Goal: Task Accomplishment & Management: Manage account settings

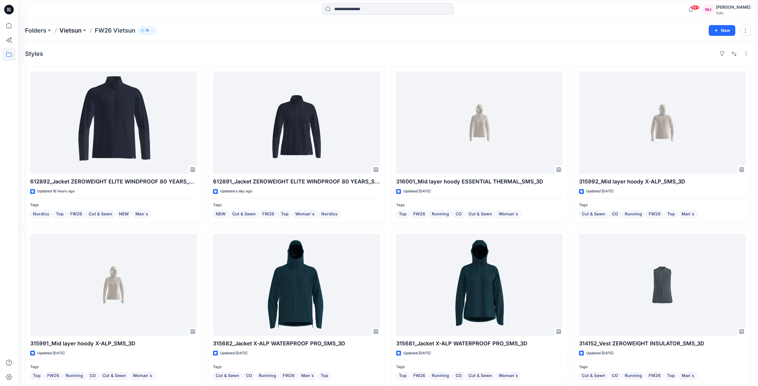
click at [75, 32] on p "Vietsun" at bounding box center [70, 30] width 22 height 8
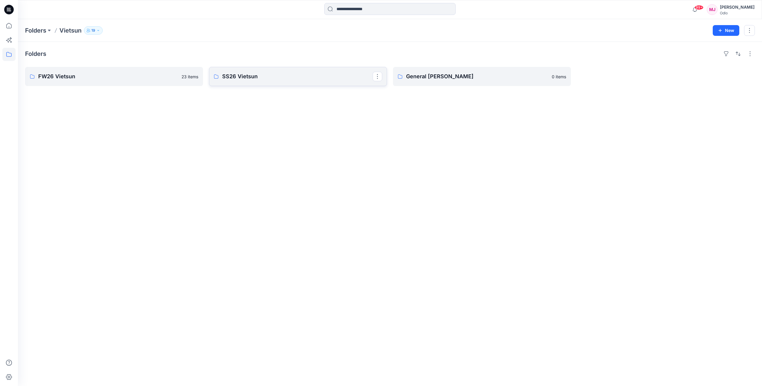
click at [260, 79] on p "SS26 Vietsun" at bounding box center [297, 76] width 151 height 8
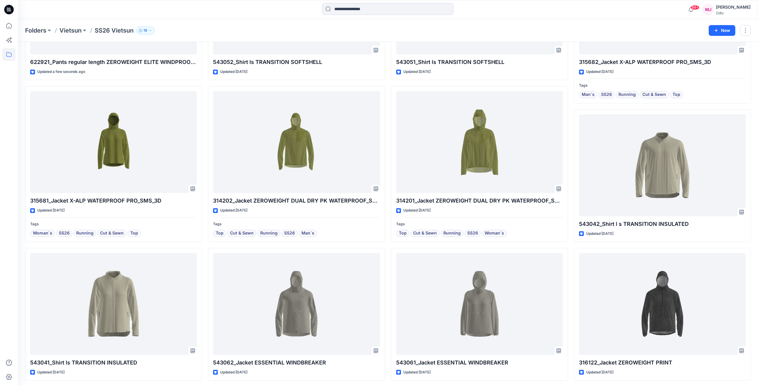
scroll to position [143, 0]
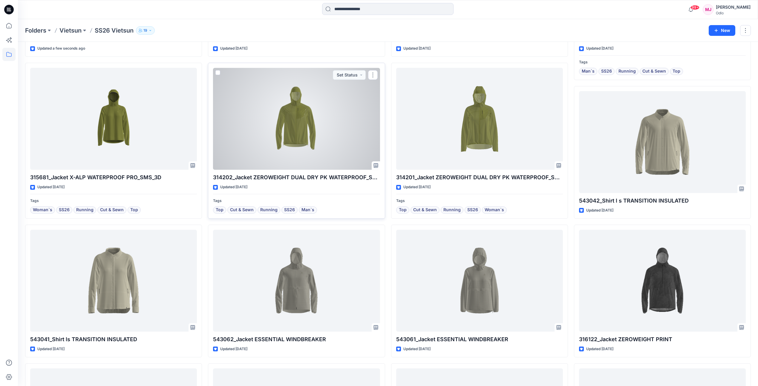
click at [312, 151] on div at bounding box center [296, 119] width 167 height 102
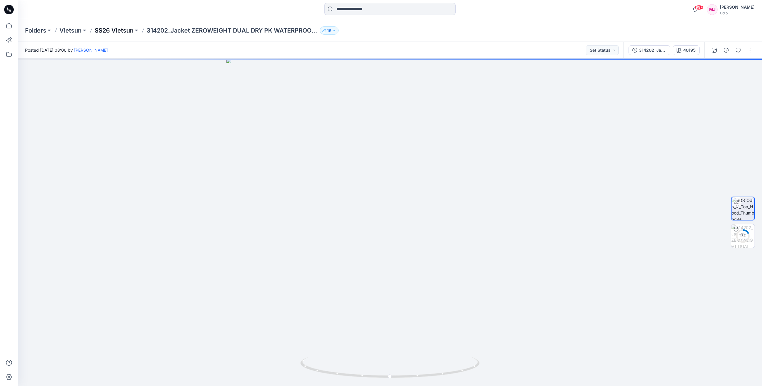
click at [131, 30] on p "SS26 Vietsun" at bounding box center [114, 30] width 39 height 8
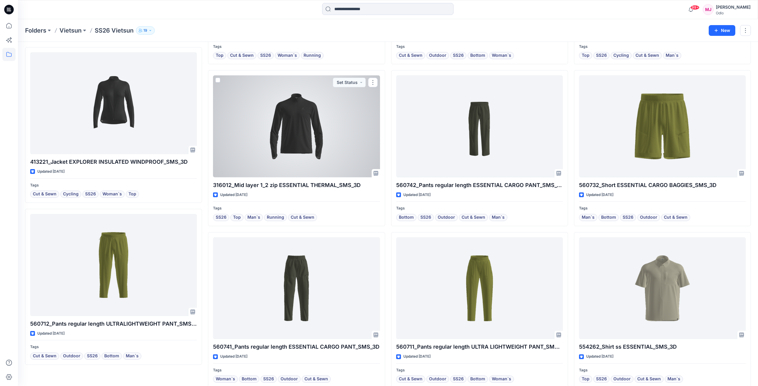
scroll to position [628, 0]
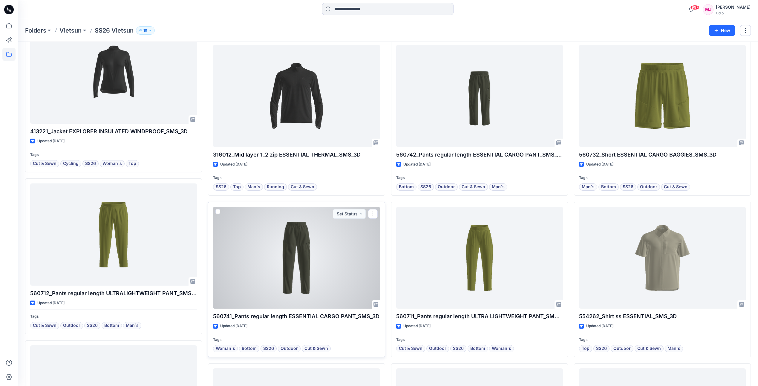
click at [303, 254] on div at bounding box center [296, 258] width 167 height 102
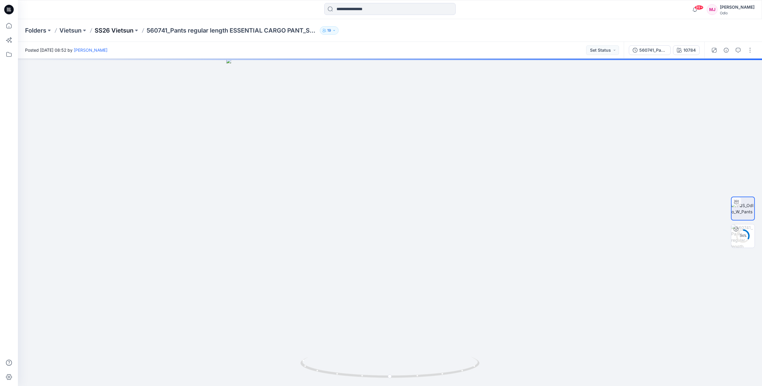
click at [128, 32] on p "SS26 Vietsun" at bounding box center [114, 30] width 39 height 8
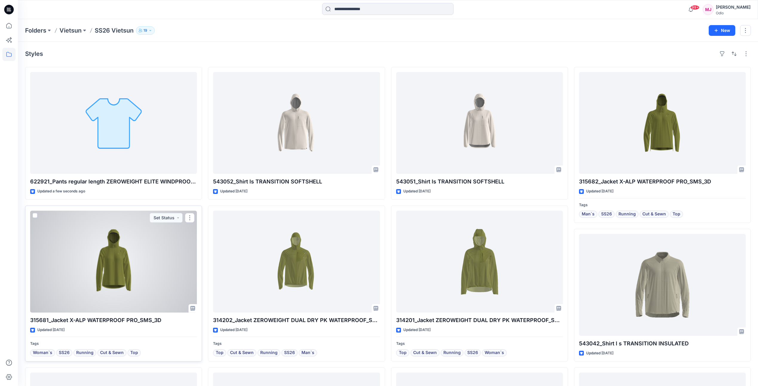
click at [159, 243] on div at bounding box center [113, 262] width 167 height 102
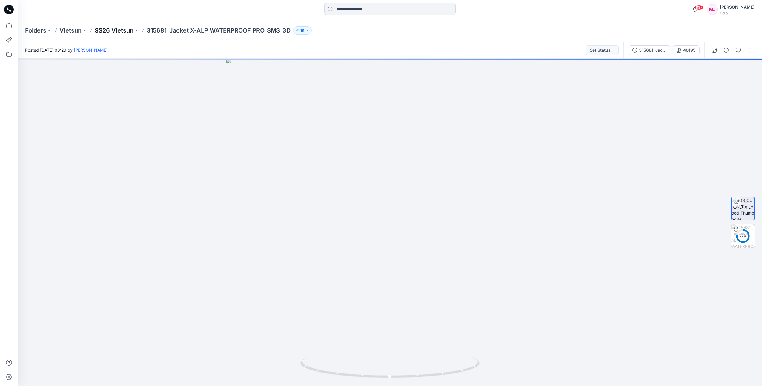
click at [112, 30] on p "SS26 Vietsun" at bounding box center [114, 30] width 39 height 8
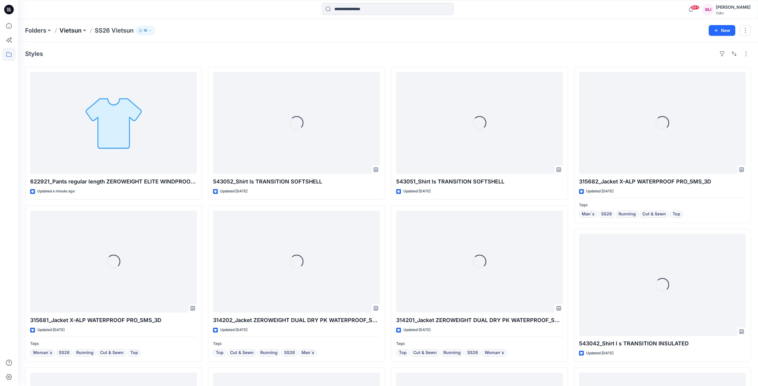
click at [74, 30] on p "Vietsun" at bounding box center [70, 30] width 22 height 8
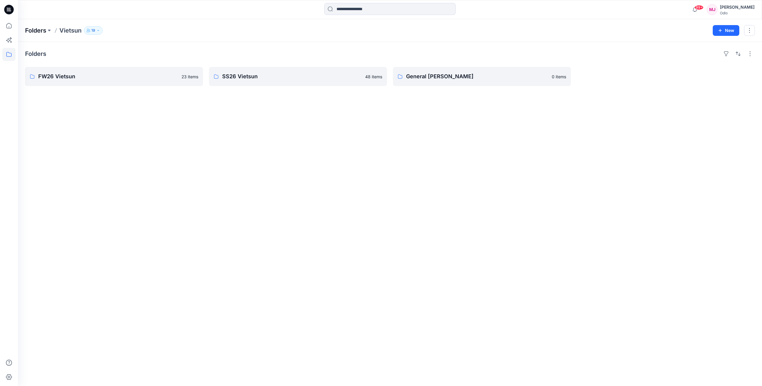
click at [42, 32] on p "Folders" at bounding box center [35, 30] width 21 height 8
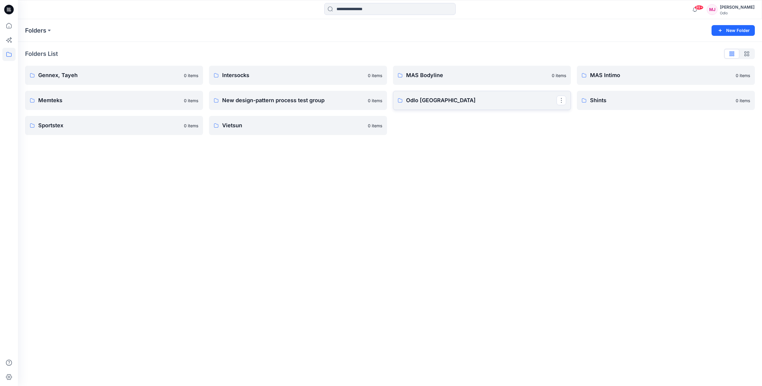
click at [438, 103] on p "Odlo Romania" at bounding box center [481, 100] width 151 height 8
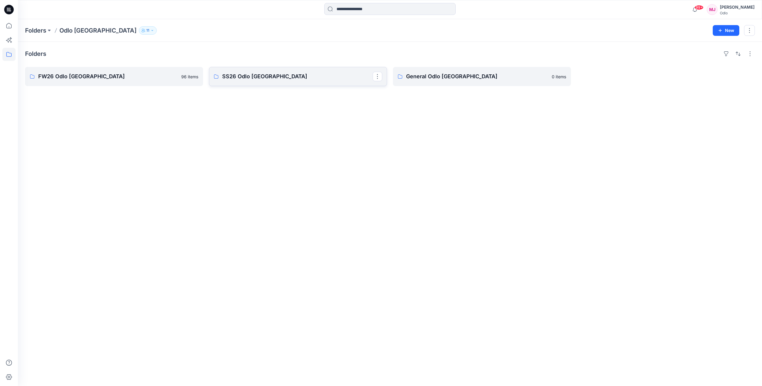
click at [256, 75] on p "SS26 Odlo Romania" at bounding box center [297, 76] width 151 height 8
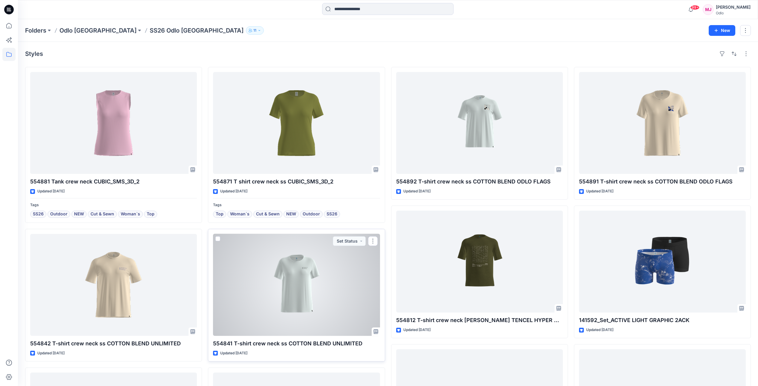
click at [294, 269] on div at bounding box center [296, 285] width 167 height 102
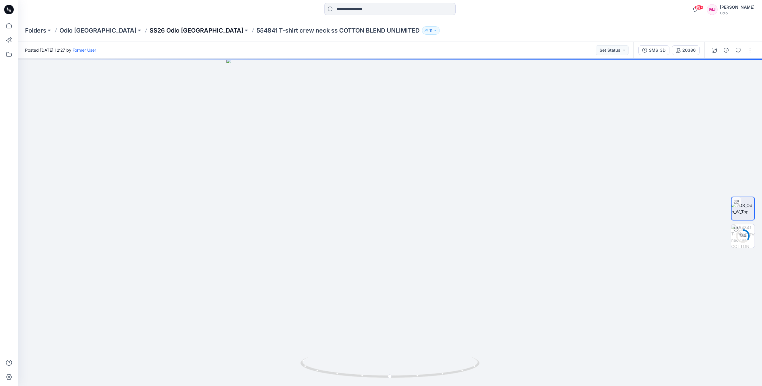
click at [150, 30] on p "SS26 Odlo Romania" at bounding box center [197, 30] width 94 height 8
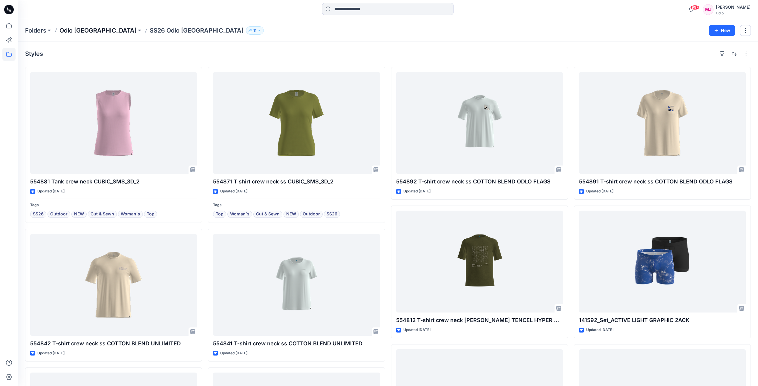
click at [89, 31] on p "Odlo Romania" at bounding box center [97, 30] width 77 height 8
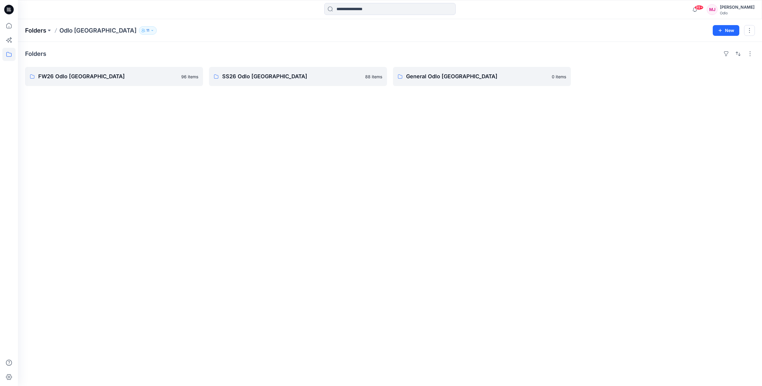
click at [43, 30] on p "Folders" at bounding box center [35, 30] width 21 height 8
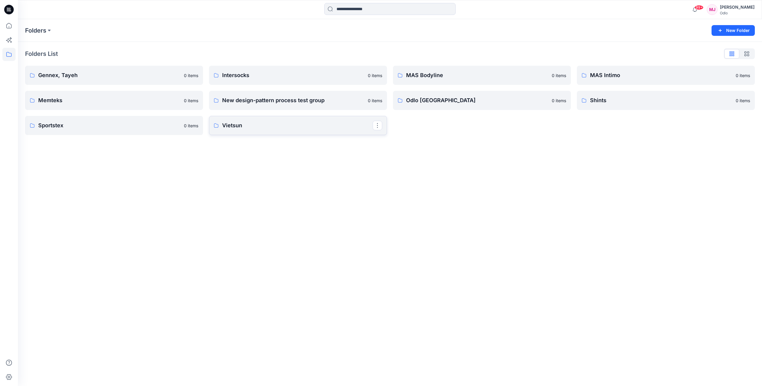
click at [229, 125] on p "Vietsun" at bounding box center [297, 125] width 151 height 8
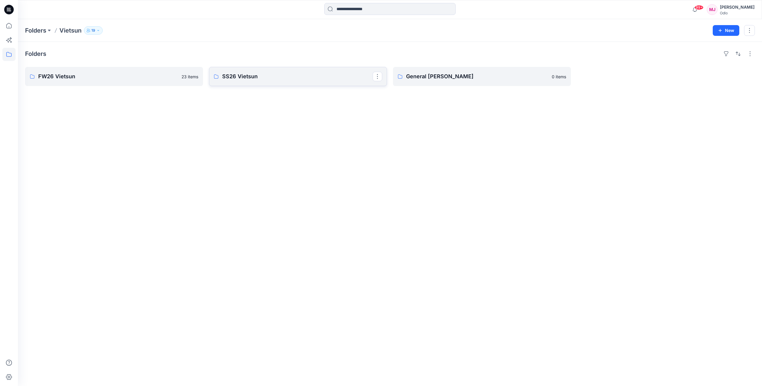
click at [244, 80] on p "SS26 Vietsun" at bounding box center [297, 76] width 151 height 8
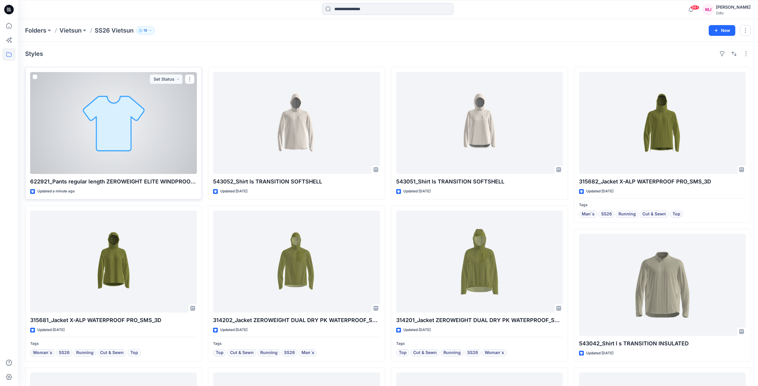
click at [122, 133] on div at bounding box center [113, 123] width 167 height 102
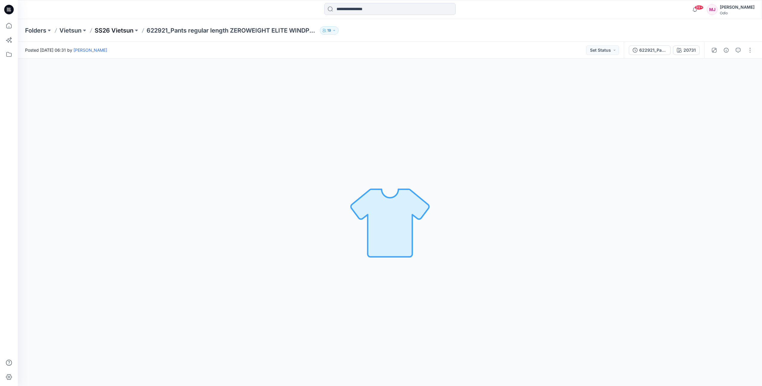
click at [129, 30] on p "SS26 Vietsun" at bounding box center [114, 30] width 39 height 8
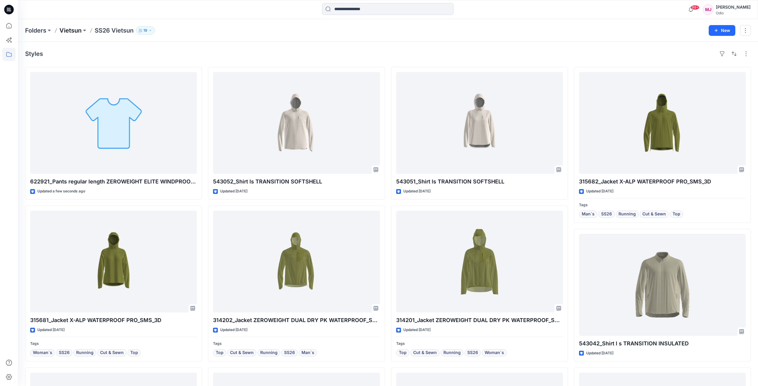
click at [70, 32] on p "Vietsun" at bounding box center [70, 30] width 22 height 8
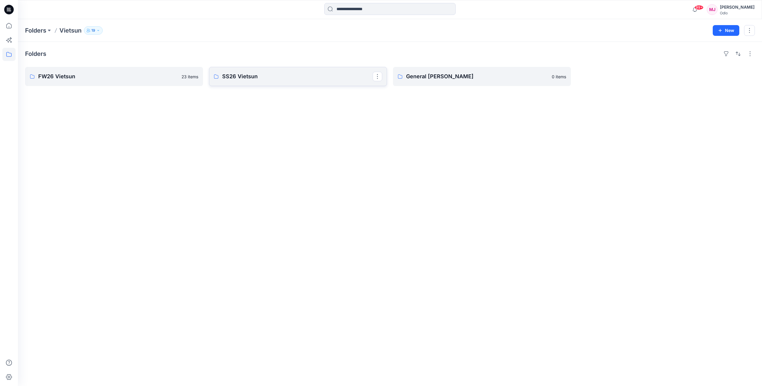
click at [244, 80] on p "SS26 Vietsun" at bounding box center [297, 76] width 151 height 8
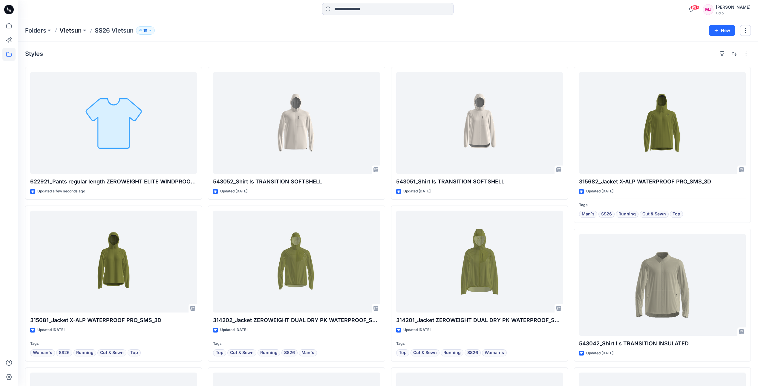
click at [78, 32] on p "Vietsun" at bounding box center [70, 30] width 22 height 8
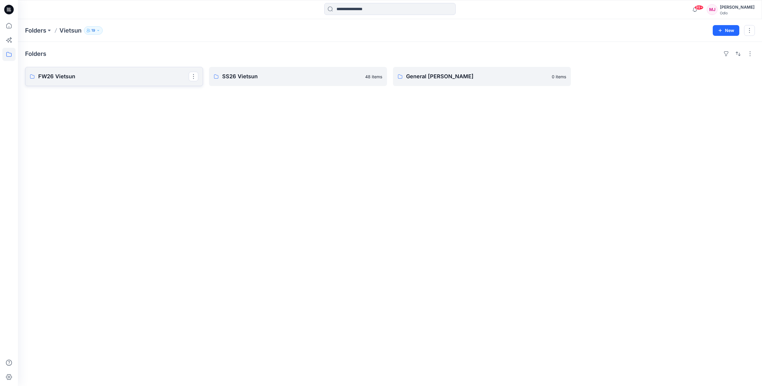
click at [85, 77] on p "FW26 Vietsun" at bounding box center [113, 76] width 151 height 8
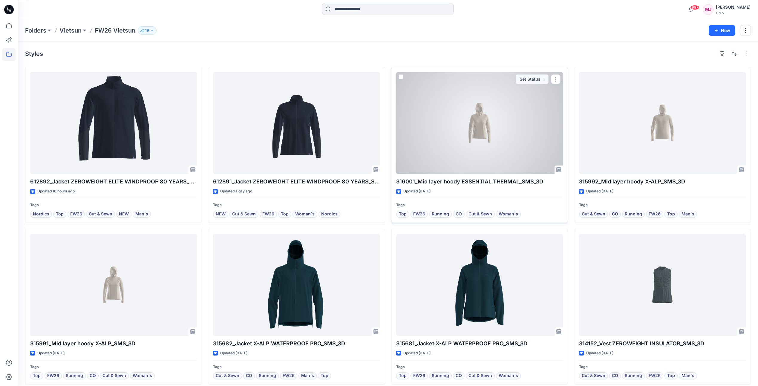
click at [485, 155] on div at bounding box center [479, 123] width 167 height 102
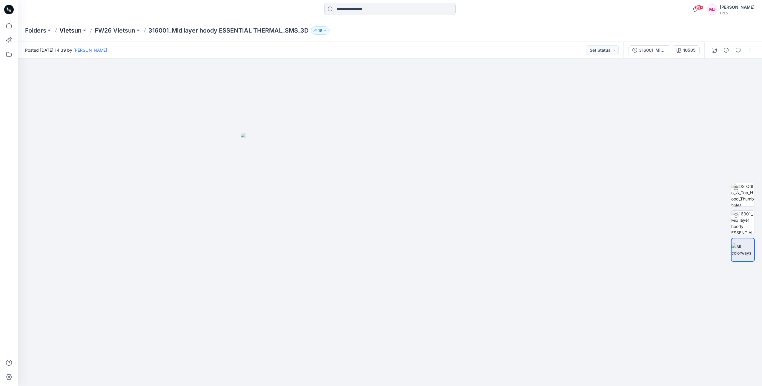
click at [74, 32] on p "Vietsun" at bounding box center [70, 30] width 22 height 8
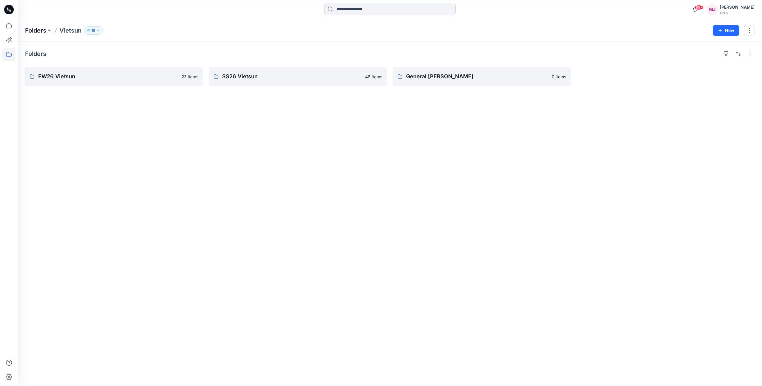
click at [43, 30] on p "Folders" at bounding box center [35, 30] width 21 height 8
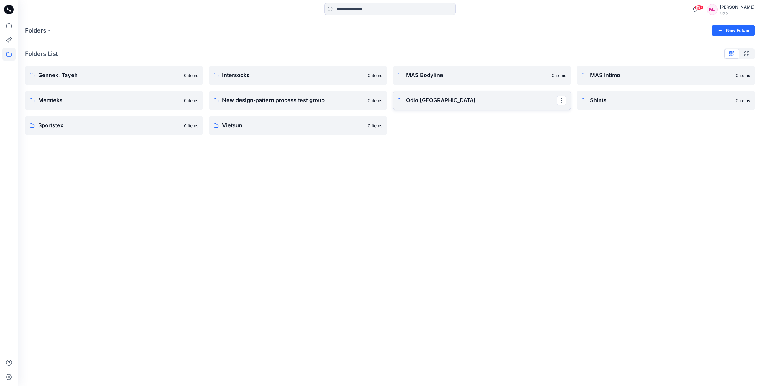
click at [430, 100] on p "Odlo Romania" at bounding box center [481, 100] width 151 height 8
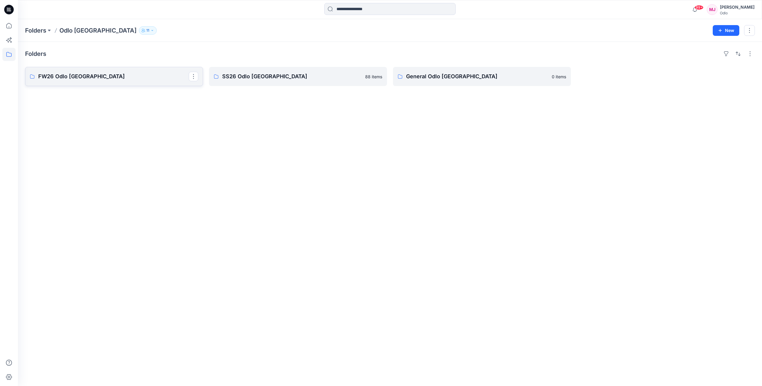
click at [130, 79] on p "FW26 Odlo Romania" at bounding box center [113, 76] width 151 height 8
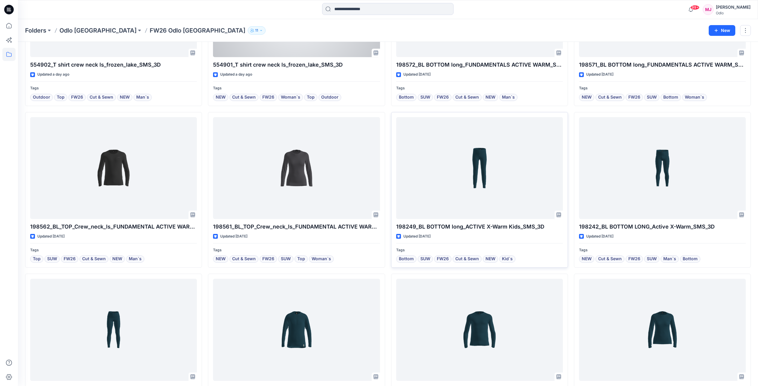
scroll to position [119, 0]
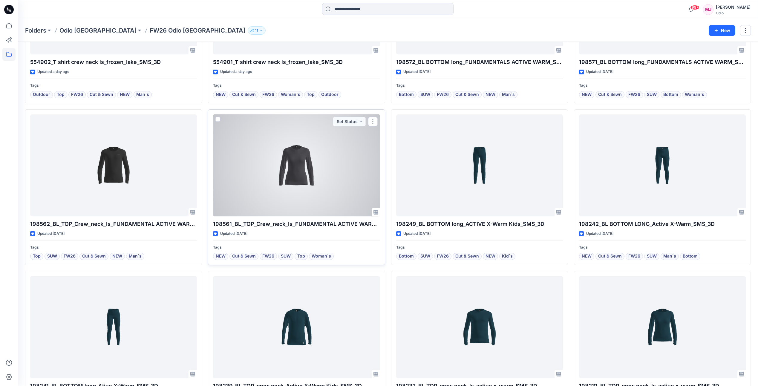
click at [335, 181] on div at bounding box center [296, 165] width 167 height 102
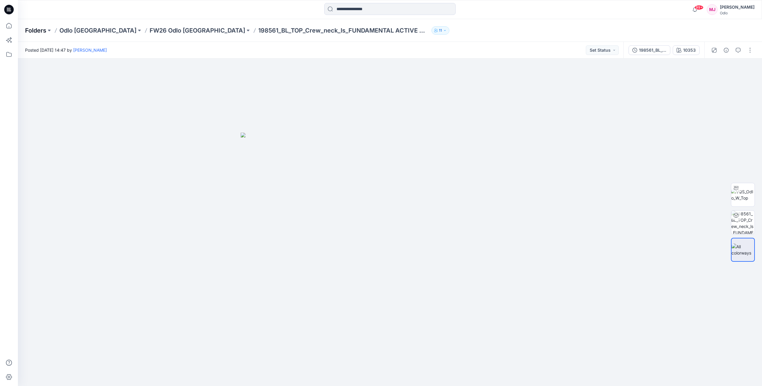
click at [43, 30] on p "Folders" at bounding box center [35, 30] width 21 height 8
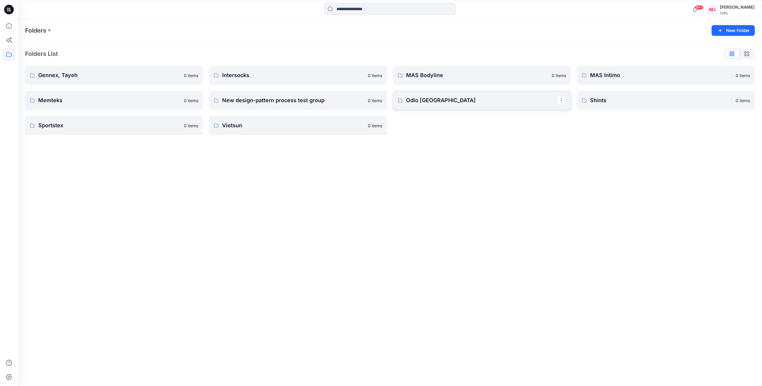
click at [445, 105] on link "Odlo Romania" at bounding box center [482, 100] width 178 height 19
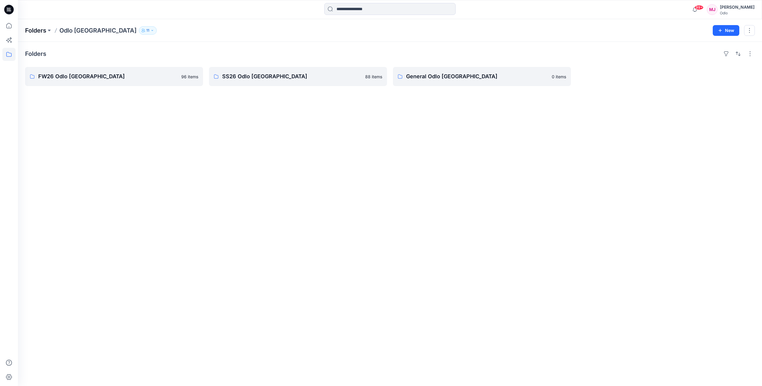
click at [33, 29] on p "Folders" at bounding box center [35, 30] width 21 height 8
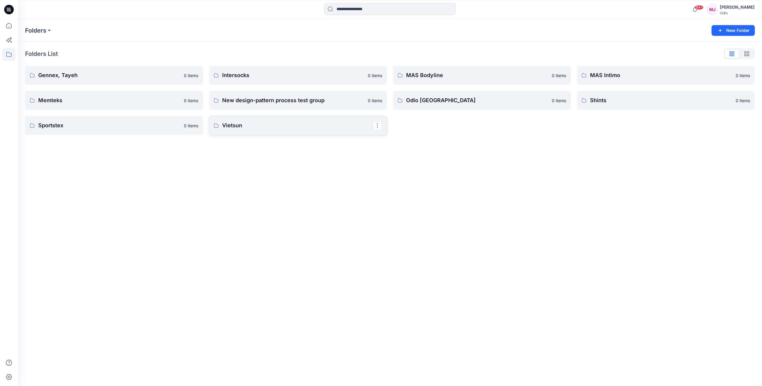
click at [239, 129] on p "Vietsun" at bounding box center [297, 125] width 151 height 8
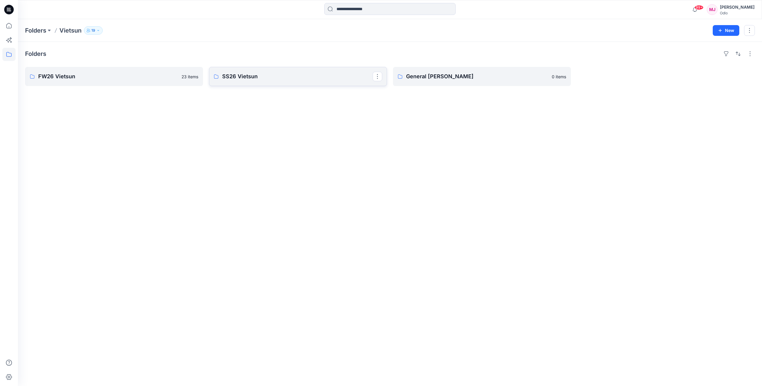
click at [265, 73] on p "SS26 Vietsun" at bounding box center [297, 76] width 151 height 8
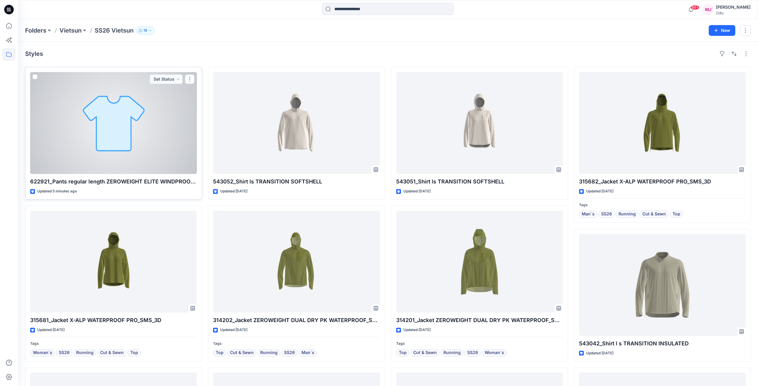
click at [174, 113] on div at bounding box center [113, 123] width 167 height 102
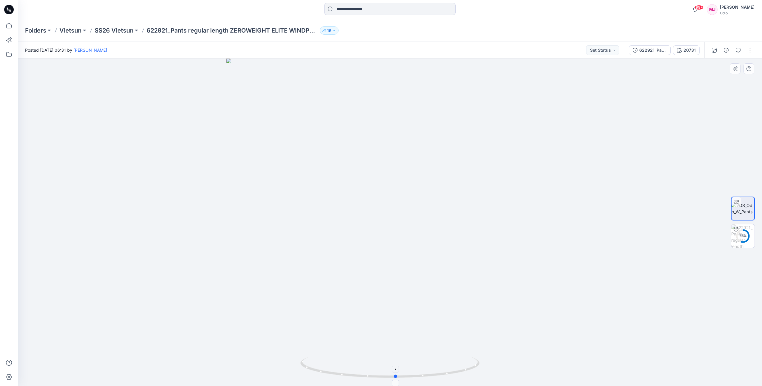
drag, startPoint x: 391, startPoint y: 378, endPoint x: 397, endPoint y: 361, distance: 18.3
click at [397, 361] on icon at bounding box center [391, 368] width 181 height 22
click at [117, 35] on div "Folders Vietsun SS26 Vietsun 622921_Pants regular length ZEROWEIGHT ELITE WINDP…" at bounding box center [390, 30] width 744 height 23
click at [118, 31] on p "SS26 Vietsun" at bounding box center [114, 30] width 39 height 8
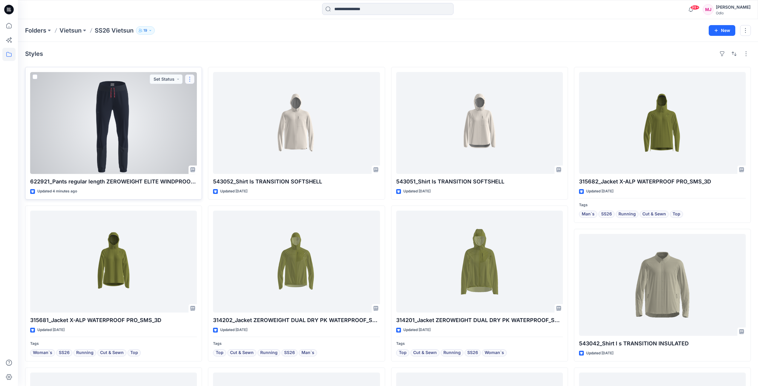
click at [189, 82] on button "button" at bounding box center [190, 79] width 10 height 10
click at [155, 128] on div at bounding box center [113, 123] width 167 height 102
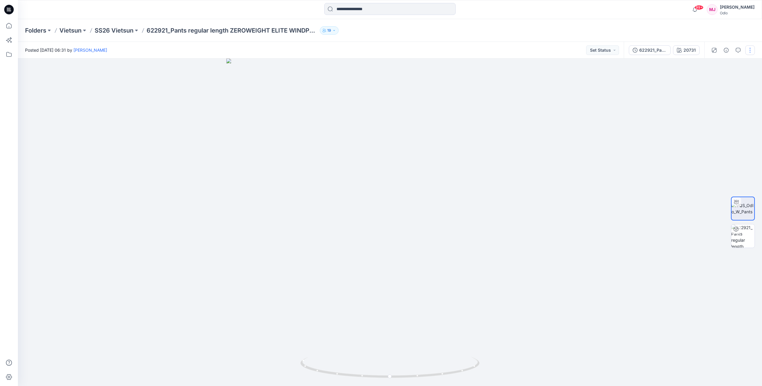
click at [751, 54] on button "button" at bounding box center [751, 50] width 10 height 10
click at [713, 83] on p "Edit" at bounding box center [712, 81] width 7 height 6
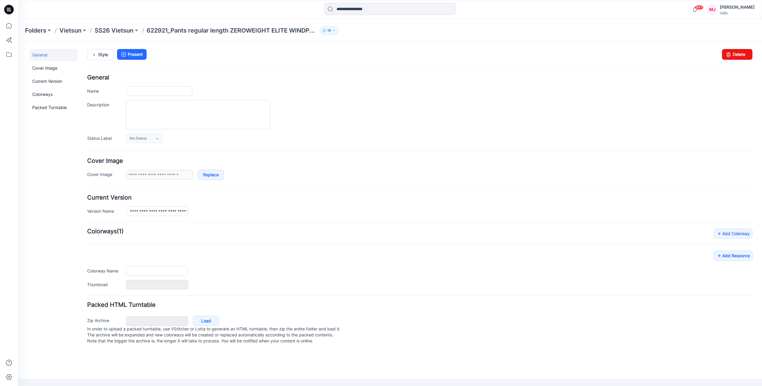
type input "**********"
type input "*****"
type input "**********"
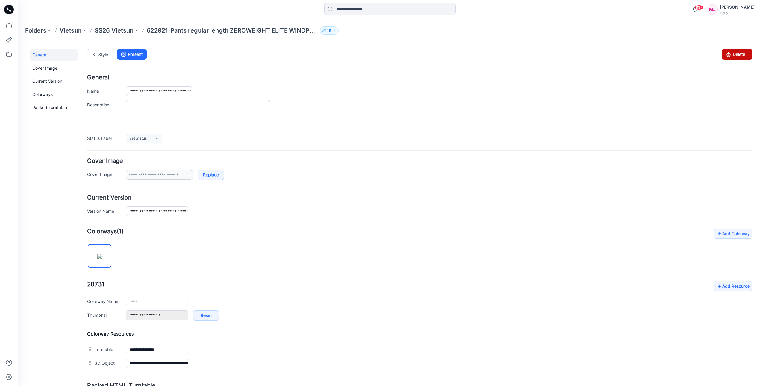
click at [731, 56] on link "Delete" at bounding box center [737, 54] width 30 height 11
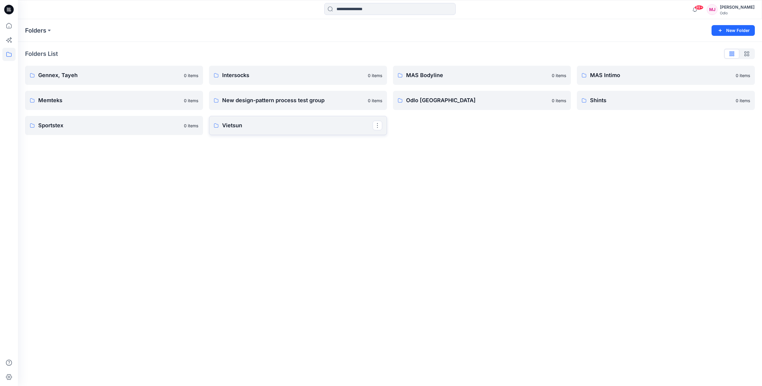
click at [290, 129] on p "Vietsun" at bounding box center [297, 125] width 151 height 8
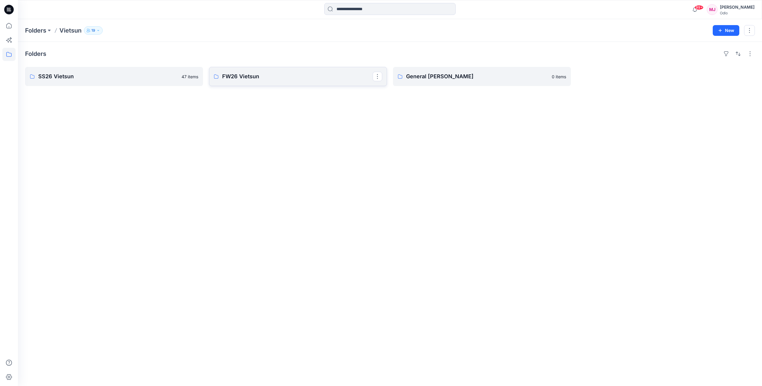
click at [260, 76] on p "FW26 Vietsun" at bounding box center [297, 76] width 151 height 8
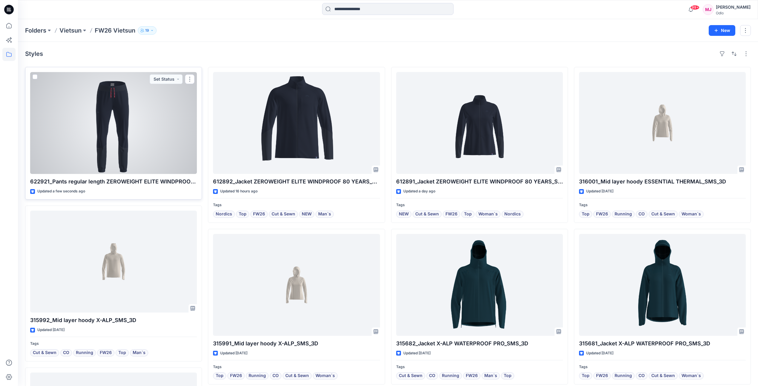
click at [165, 119] on div at bounding box center [113, 123] width 167 height 102
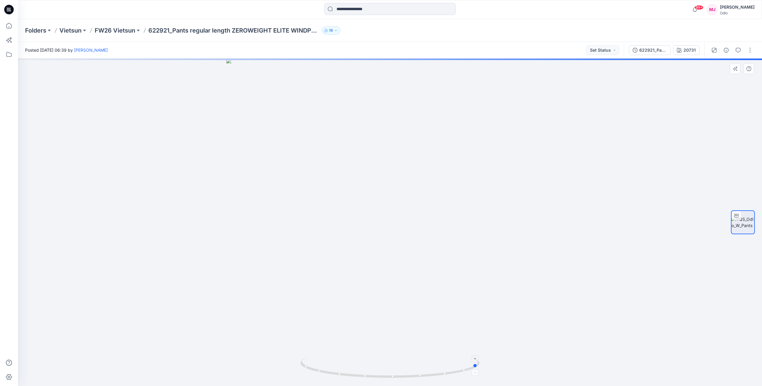
drag, startPoint x: 389, startPoint y: 376, endPoint x: 478, endPoint y: 371, distance: 88.6
click at [478, 371] on icon at bounding box center [391, 368] width 181 height 22
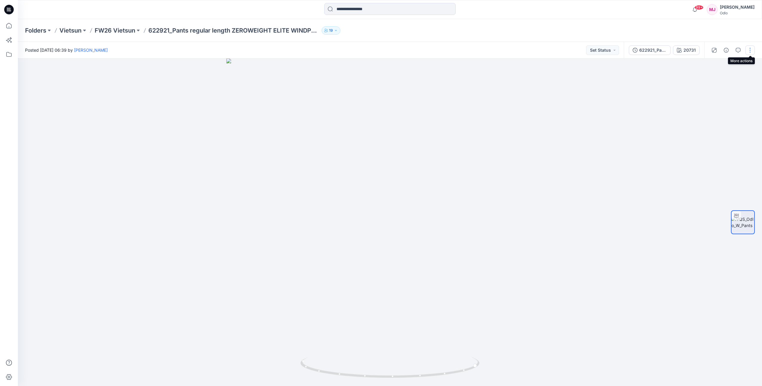
click at [753, 51] on button "button" at bounding box center [751, 50] width 10 height 10
click at [718, 81] on button "Edit" at bounding box center [725, 80] width 55 height 11
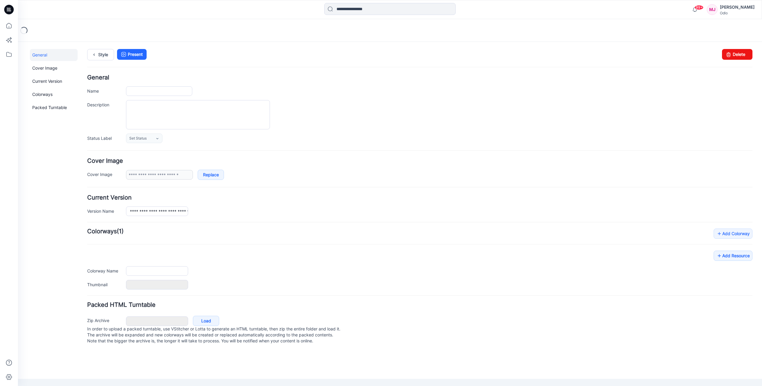
type input "**********"
type input "*****"
type input "**********"
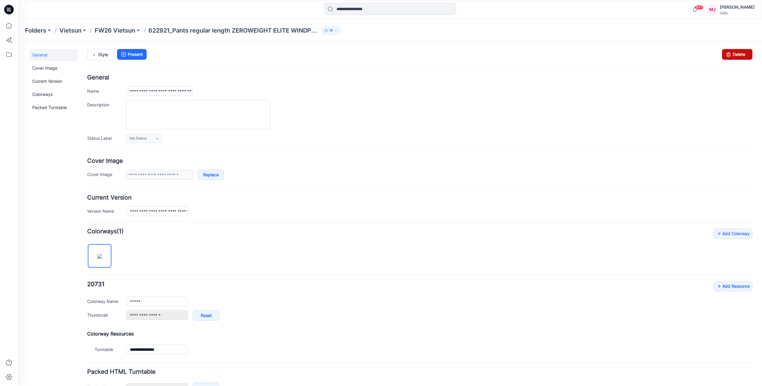
click at [730, 52] on link "Delete" at bounding box center [737, 54] width 30 height 11
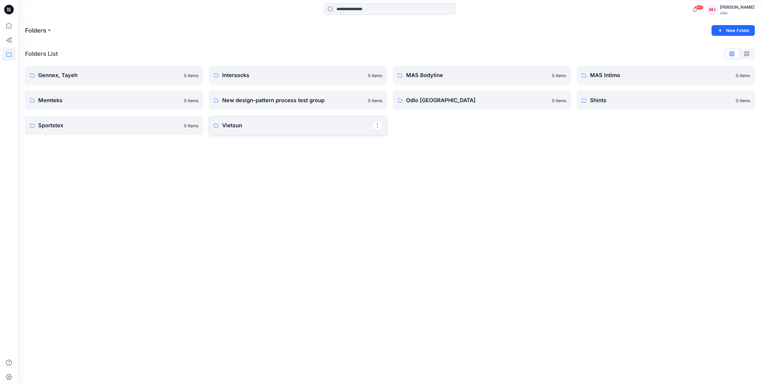
click at [248, 130] on link "Vietsun" at bounding box center [298, 125] width 178 height 19
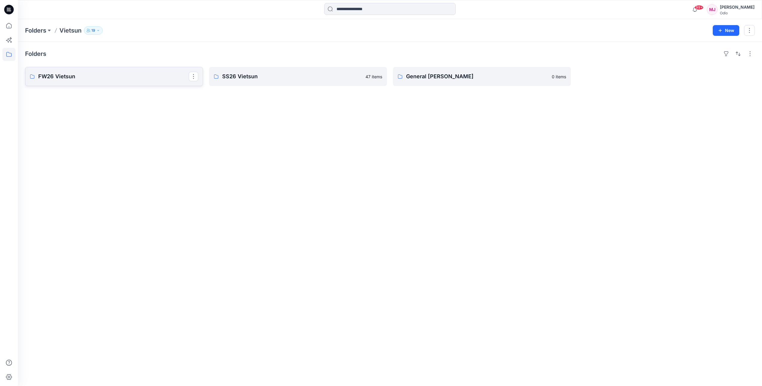
click at [104, 82] on link "FW26 Vietsun" at bounding box center [114, 76] width 178 height 19
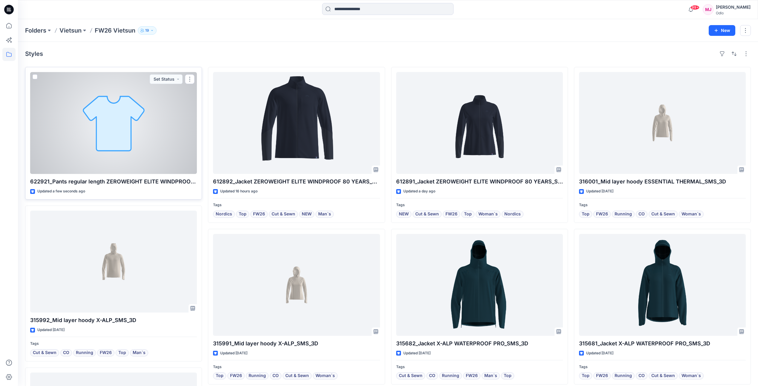
click at [138, 144] on div at bounding box center [113, 123] width 167 height 102
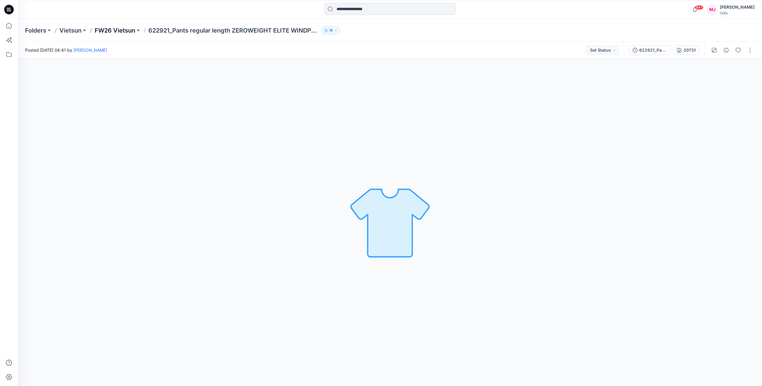
click at [119, 31] on p "FW26 Vietsun" at bounding box center [115, 30] width 41 height 8
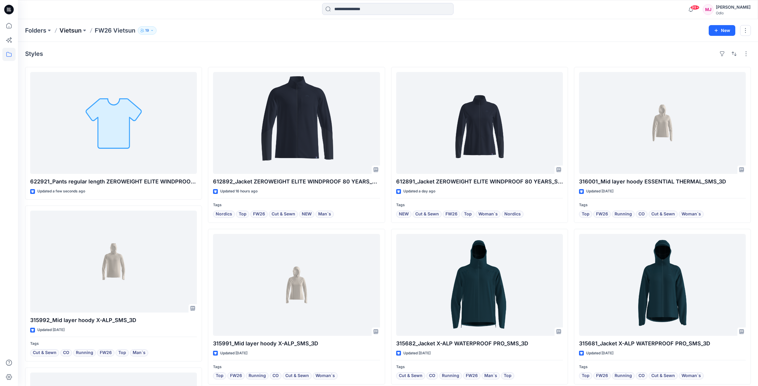
click at [70, 31] on p "Vietsun" at bounding box center [70, 30] width 22 height 8
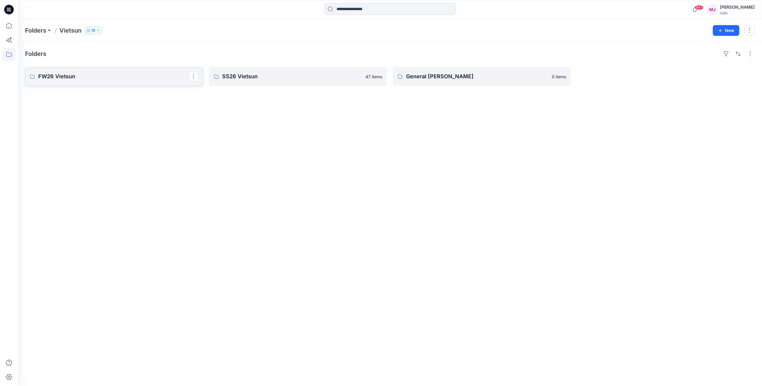
click at [112, 83] on link "FW26 Vietsun" at bounding box center [114, 76] width 178 height 19
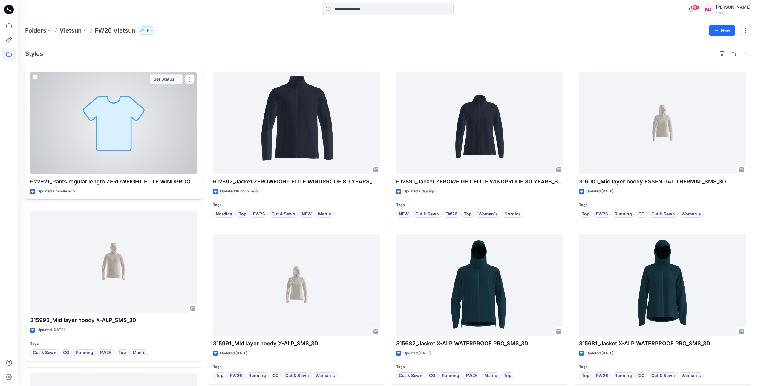
click at [134, 124] on div at bounding box center [113, 123] width 167 height 102
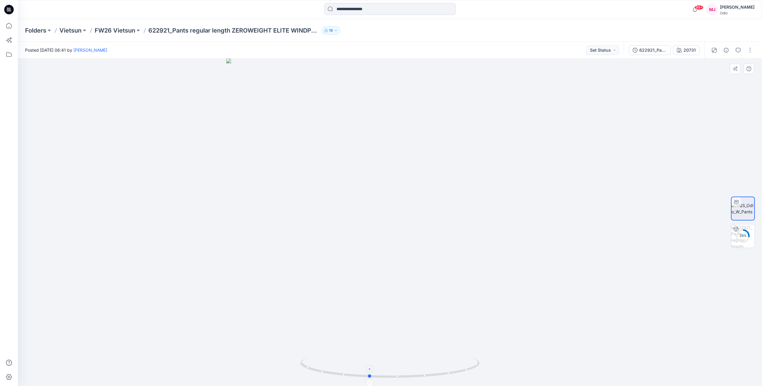
drag, startPoint x: 389, startPoint y: 377, endPoint x: 368, endPoint y: 359, distance: 27.3
click at [368, 359] on icon at bounding box center [391, 368] width 181 height 22
click at [728, 49] on icon "button" at bounding box center [726, 50] width 5 height 5
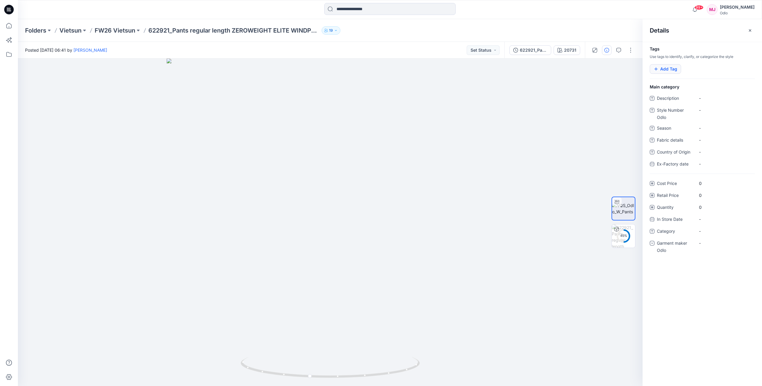
click at [676, 67] on button "Add Tag" at bounding box center [665, 69] width 31 height 10
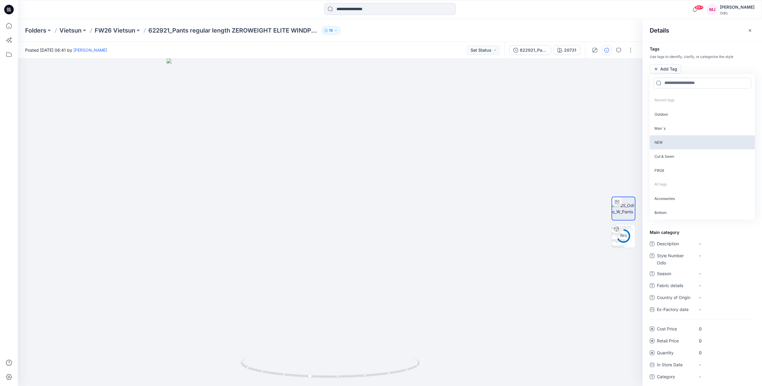
click at [669, 139] on p "NEW" at bounding box center [702, 142] width 105 height 14
click at [669, 141] on p "Cut & Sewn" at bounding box center [702, 142] width 105 height 14
click at [669, 142] on p "FW26" at bounding box center [702, 142] width 105 height 14
click at [669, 152] on p "Nordics" at bounding box center [702, 156] width 105 height 14
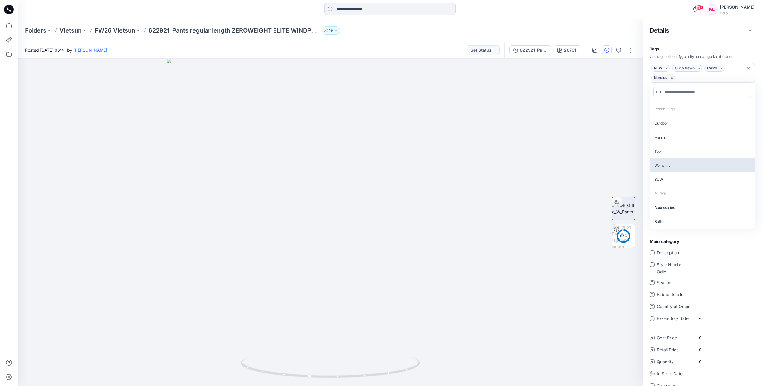
click at [669, 162] on p "Woman`s" at bounding box center [702, 165] width 105 height 14
click at [672, 180] on p "Bottom" at bounding box center [702, 179] width 105 height 14
click at [697, 40] on div "Details" at bounding box center [702, 30] width 119 height 22
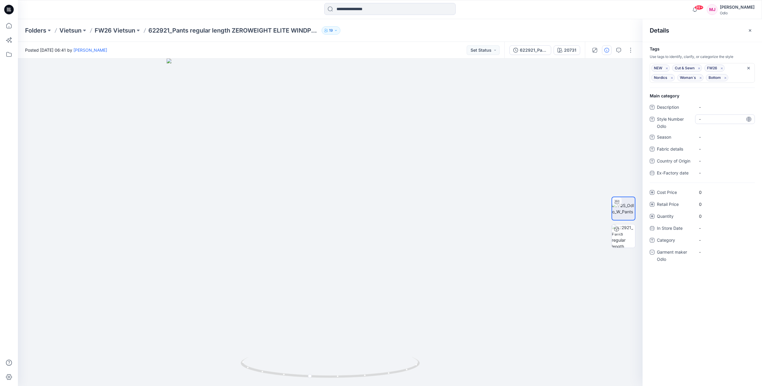
click at [715, 120] on Odlo "-" at bounding box center [725, 119] width 52 height 6
type textarea "******"
click at [716, 252] on div "-" at bounding box center [725, 252] width 60 height 10
click at [715, 295] on div "Vietsun" at bounding box center [725, 295] width 57 height 12
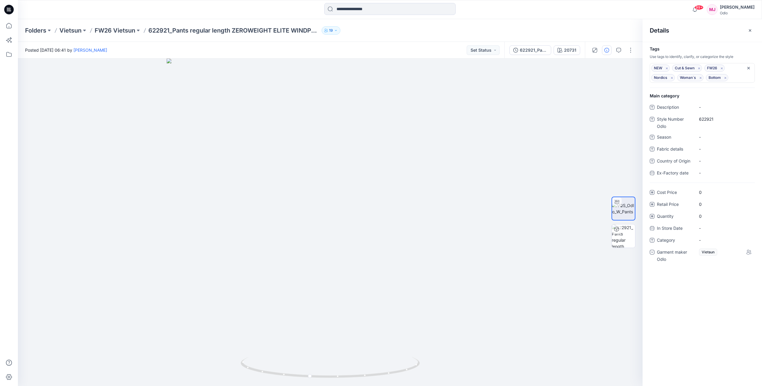
click at [591, 28] on div "Folders Vietsun FW26 Vietsun 622921_Pants regular length ZEROWEIGHT ELITE WINDP…" at bounding box center [366, 30] width 683 height 8
drag, startPoint x: 308, startPoint y: 377, endPoint x: 510, endPoint y: 363, distance: 202.4
click at [510, 363] on div at bounding box center [330, 222] width 625 height 327
click at [110, 31] on p "FW26 Vietsun" at bounding box center [115, 30] width 41 height 8
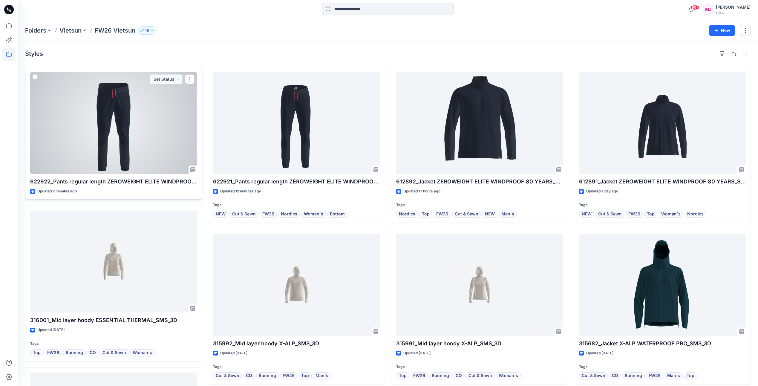
click at [120, 145] on div at bounding box center [113, 123] width 167 height 102
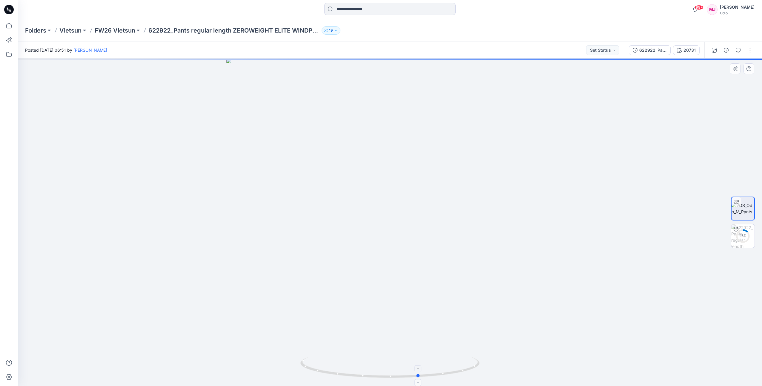
drag, startPoint x: 391, startPoint y: 378, endPoint x: 420, endPoint y: 367, distance: 31.4
click at [420, 367] on icon at bounding box center [391, 368] width 181 height 22
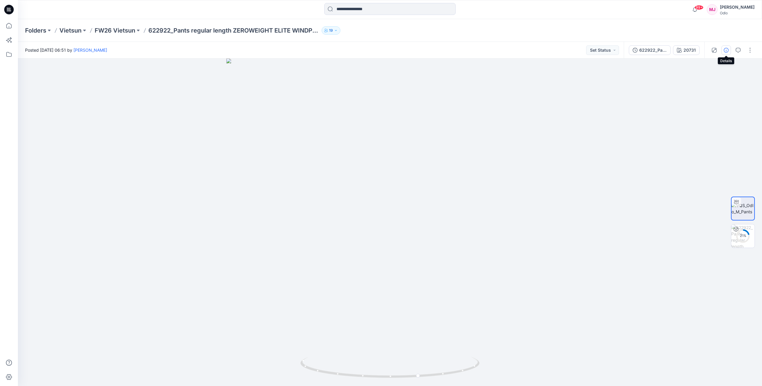
click at [727, 53] on button "button" at bounding box center [727, 50] width 10 height 10
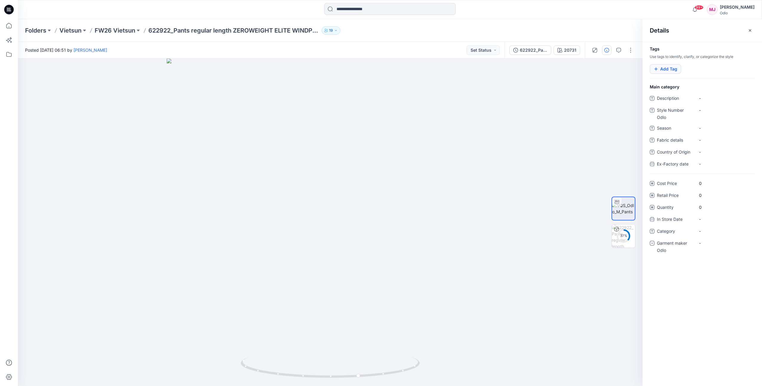
click at [659, 71] on button "Add Tag" at bounding box center [665, 69] width 31 height 10
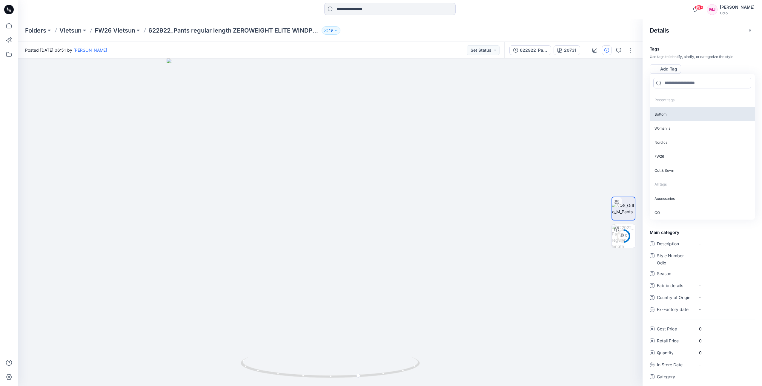
click at [676, 115] on p "Bottom" at bounding box center [702, 114] width 105 height 14
click at [676, 126] on p "Nordics" at bounding box center [702, 128] width 105 height 14
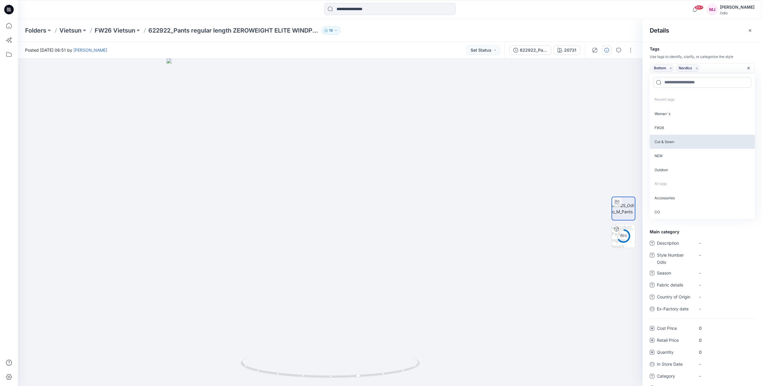
click at [676, 127] on p "FW26" at bounding box center [702, 128] width 105 height 14
click at [676, 127] on p "Cut & Sewn" at bounding box center [702, 128] width 105 height 14
click at [676, 135] on p "NEW" at bounding box center [702, 137] width 105 height 14
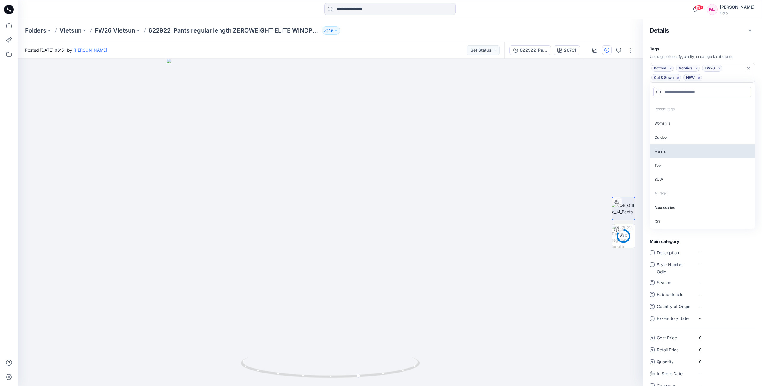
click at [674, 150] on p "Man`s" at bounding box center [702, 151] width 105 height 14
click at [709, 35] on div "Details" at bounding box center [702, 30] width 119 height 22
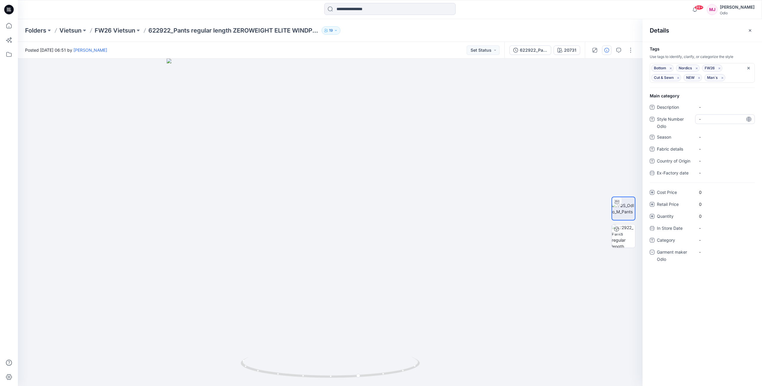
click at [712, 118] on Odlo "-" at bounding box center [725, 119] width 52 height 6
type textarea "******"
click at [713, 255] on div "-" at bounding box center [725, 252] width 60 height 10
click at [715, 305] on div "Vietsun" at bounding box center [725, 307] width 57 height 12
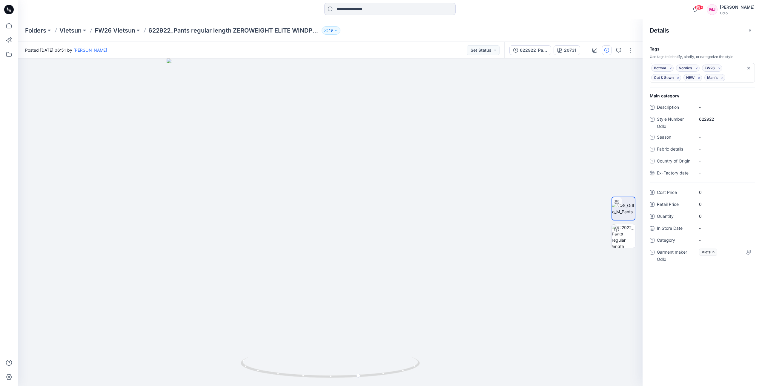
click at [361, 27] on div "Folders Vietsun FW26 Vietsun 622922_Pants regular length ZEROWEIGHT ELITE WINDP…" at bounding box center [366, 30] width 683 height 8
click at [164, 4] on div at bounding box center [111, 9] width 186 height 13
click at [117, 31] on p "FW26 Vietsun" at bounding box center [115, 30] width 41 height 8
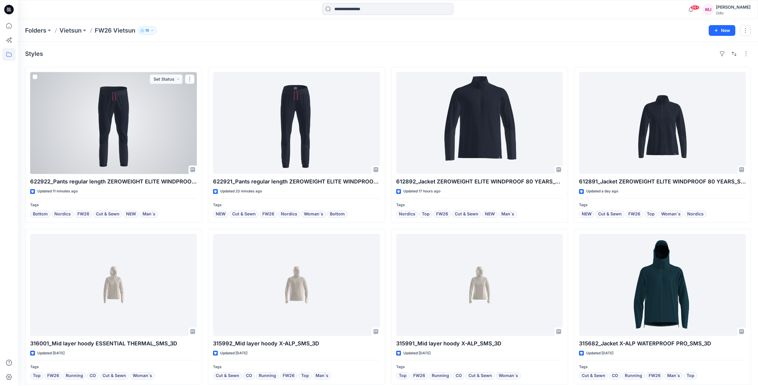
drag, startPoint x: 140, startPoint y: 105, endPoint x: 154, endPoint y: 108, distance: 14.1
click at [140, 106] on div at bounding box center [113, 123] width 167 height 102
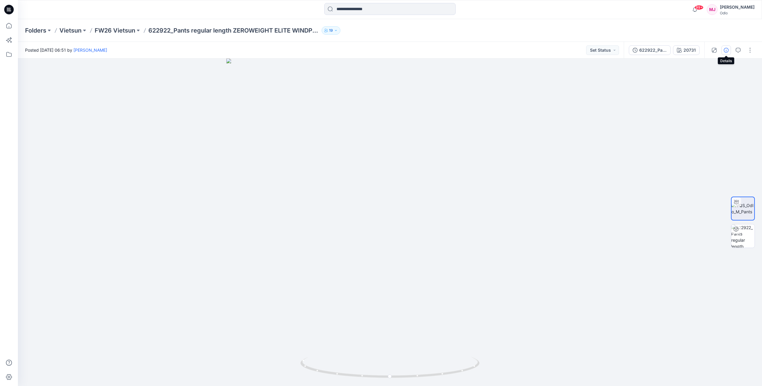
click at [727, 53] on button "button" at bounding box center [727, 50] width 10 height 10
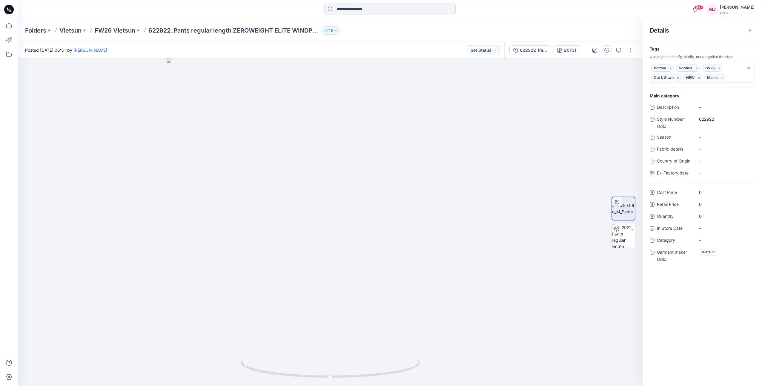
click at [374, 28] on div "Folders Vietsun FW26 Vietsun 622922_Pants regular length ZEROWEIGHT ELITE WINDP…" at bounding box center [366, 30] width 683 height 8
click at [65, 29] on p "Vietsun" at bounding box center [70, 30] width 22 height 8
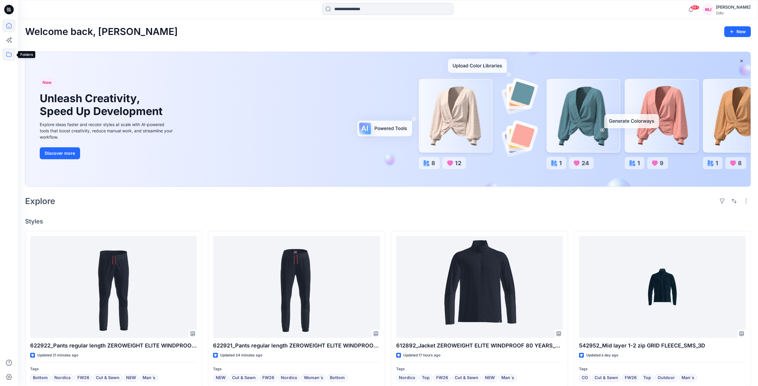
click at [10, 56] on icon at bounding box center [8, 54] width 13 height 13
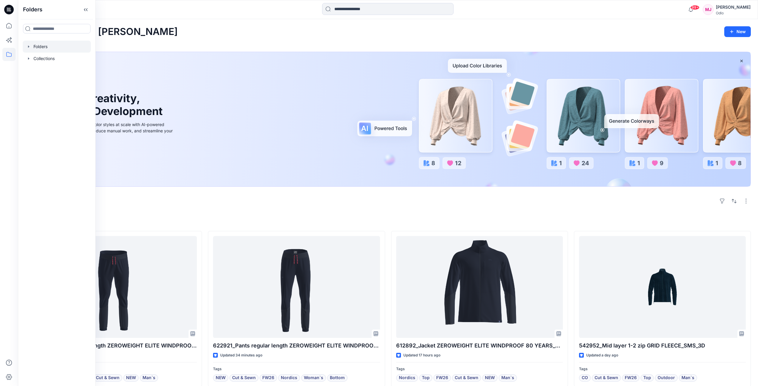
click at [33, 45] on div at bounding box center [57, 47] width 68 height 12
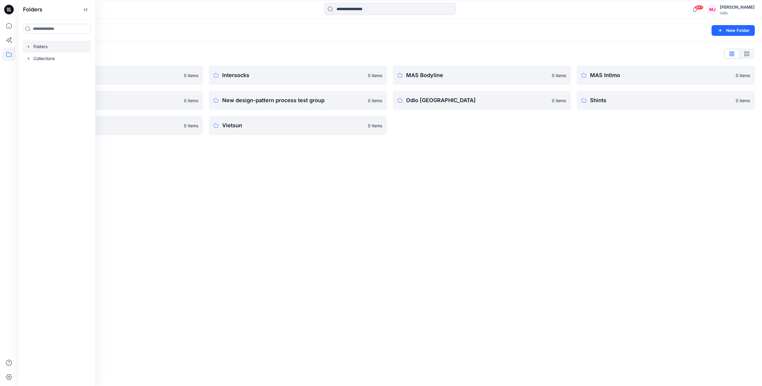
click at [256, 195] on div "Folders New Folder Folders List Gennex, Tayeh 0 items Memteks 0 items Sportstex…" at bounding box center [390, 202] width 744 height 367
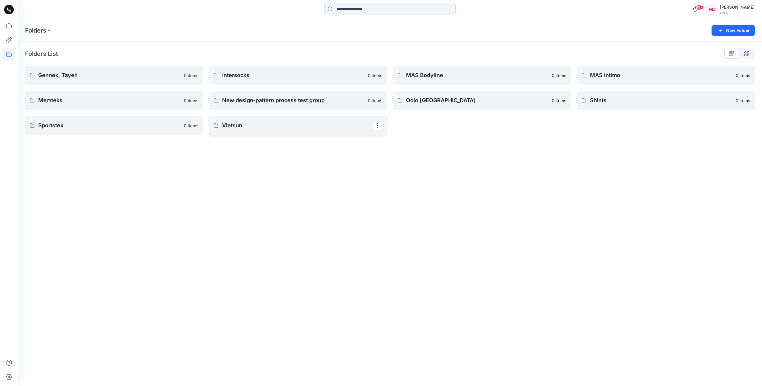
click at [257, 129] on p "Vietsun" at bounding box center [297, 125] width 151 height 8
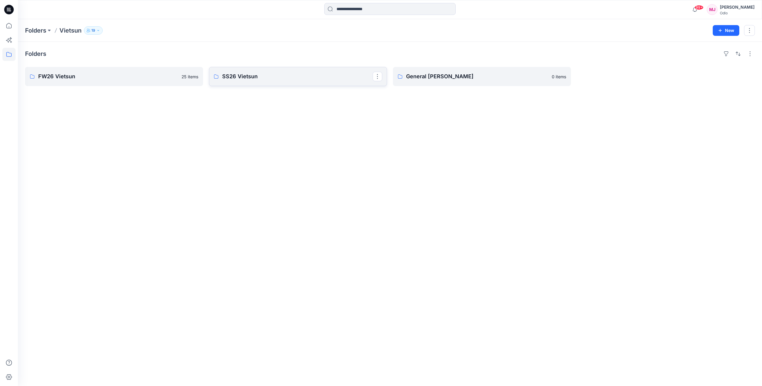
click at [266, 80] on p "SS26 Vietsun" at bounding box center [297, 76] width 151 height 8
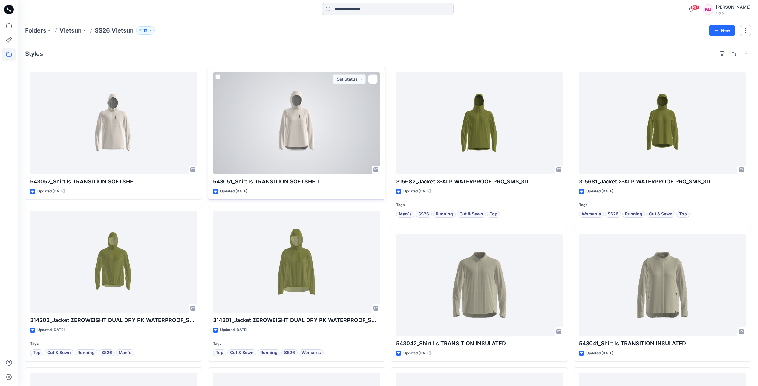
click at [295, 146] on div at bounding box center [296, 123] width 167 height 102
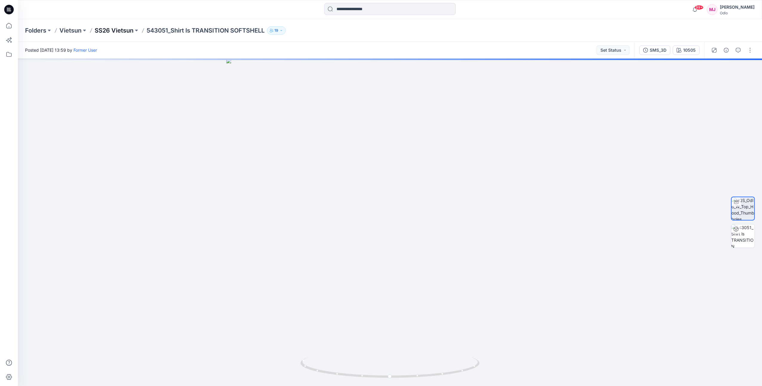
click at [119, 30] on p "SS26 Vietsun" at bounding box center [114, 30] width 39 height 8
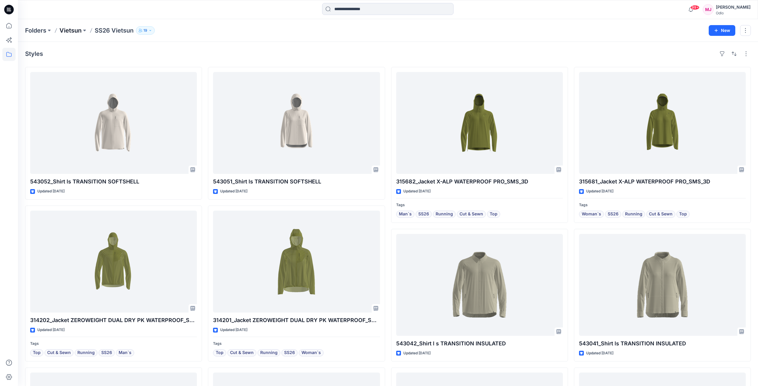
click at [69, 30] on p "Vietsun" at bounding box center [70, 30] width 22 height 8
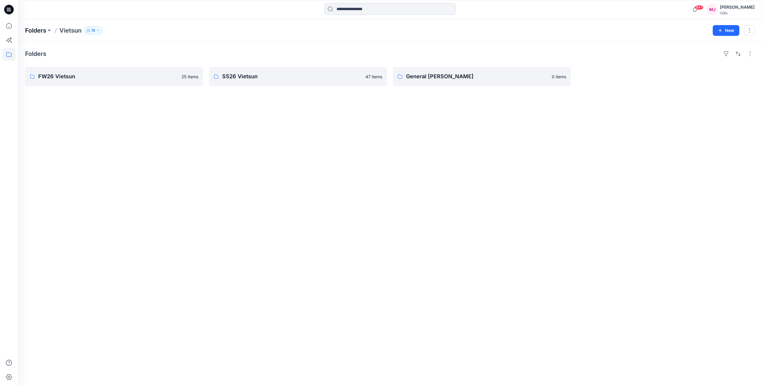
click at [39, 29] on p "Folders" at bounding box center [35, 30] width 21 height 8
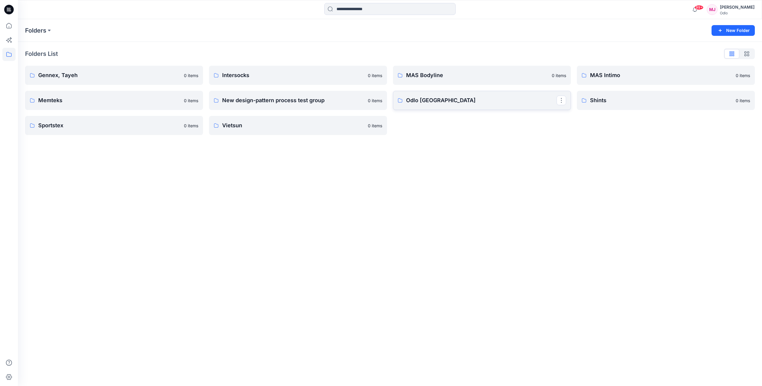
click at [443, 103] on p "Odlo Romania" at bounding box center [481, 100] width 151 height 8
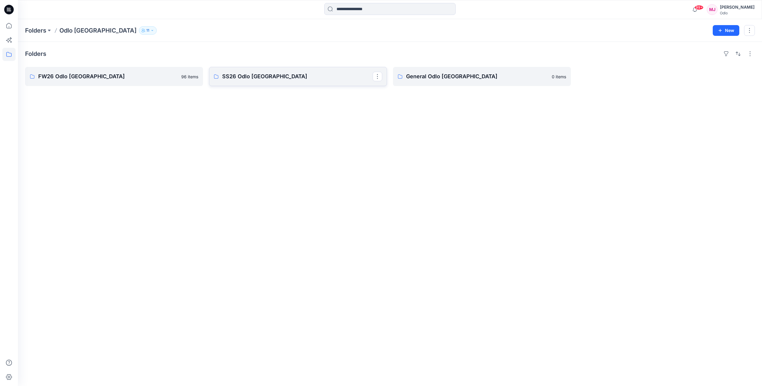
click at [252, 82] on link "SS26 Odlo Romania" at bounding box center [298, 76] width 178 height 19
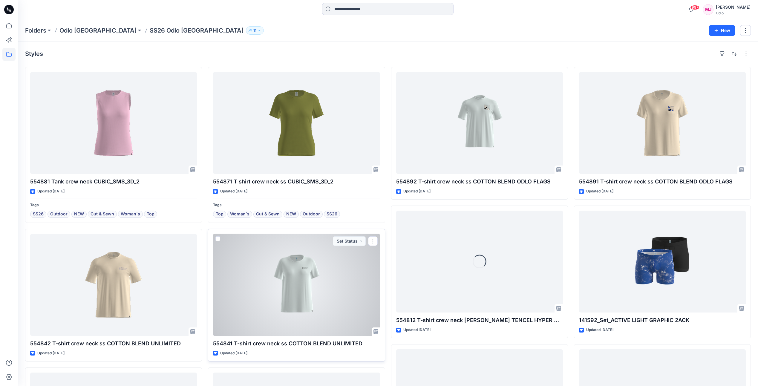
click at [289, 242] on div at bounding box center [296, 285] width 167 height 102
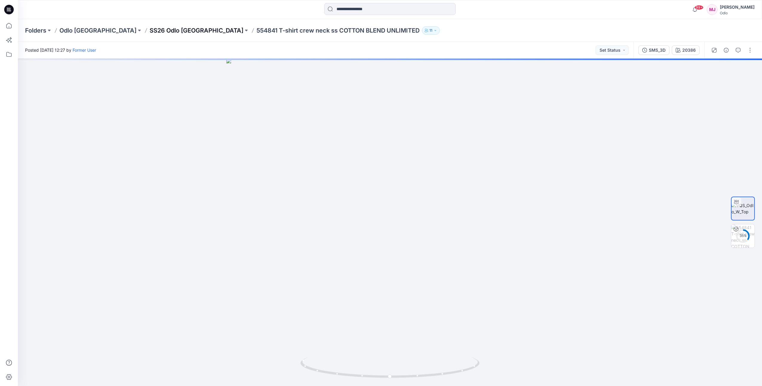
click at [150, 32] on p "SS26 Odlo Romania" at bounding box center [197, 30] width 94 height 8
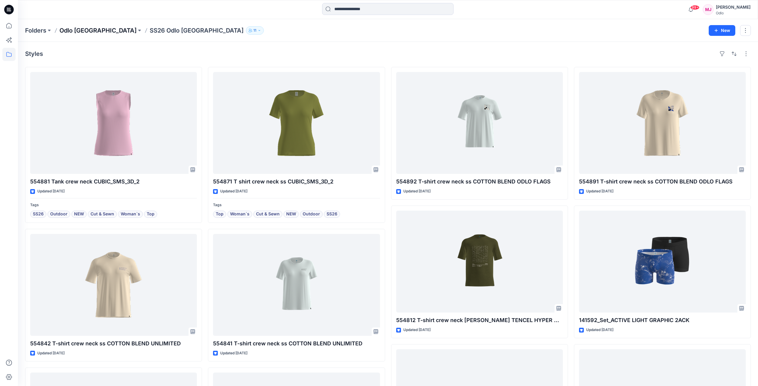
click at [72, 31] on p "Odlo Romania" at bounding box center [97, 30] width 77 height 8
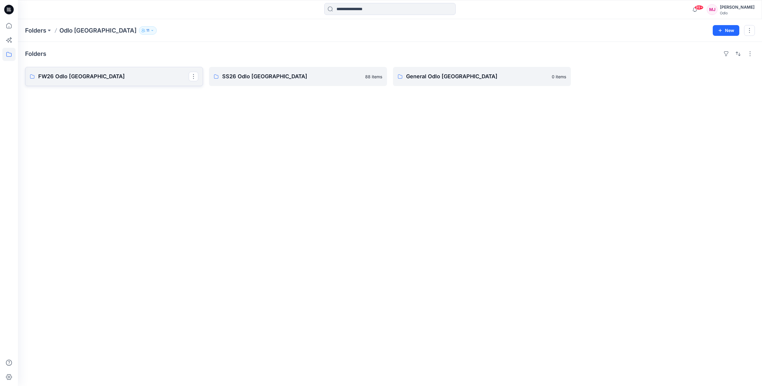
click at [78, 76] on p "FW26 Odlo Romania" at bounding box center [113, 76] width 151 height 8
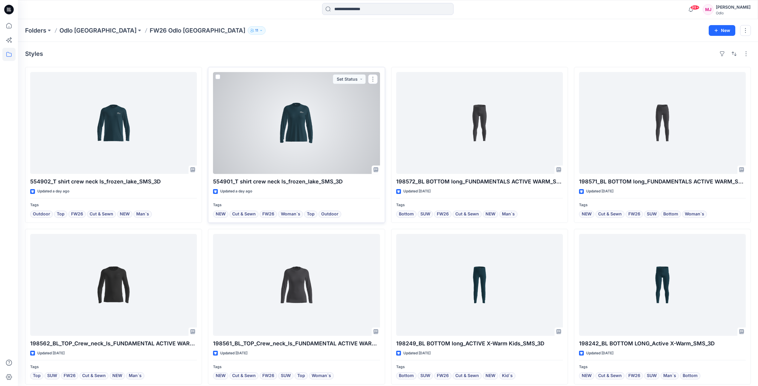
click at [301, 142] on div at bounding box center [296, 123] width 167 height 102
